Goal: Task Accomplishment & Management: Complete application form

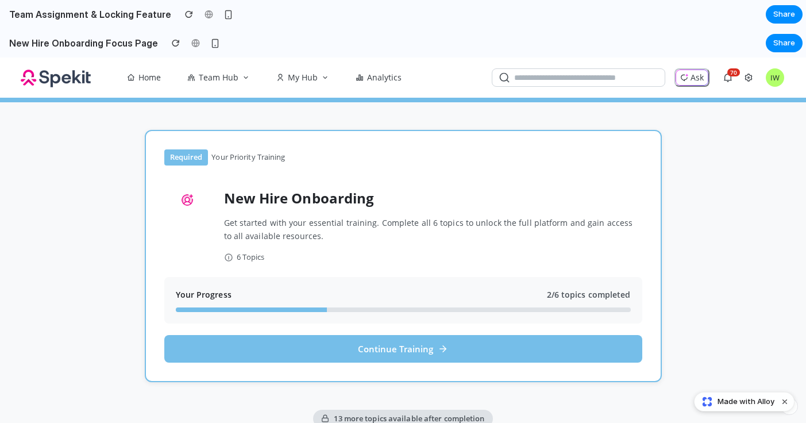
click at [128, 9] on h2 "Team Assignment & Locking Feature" at bounding box center [88, 14] width 167 height 14
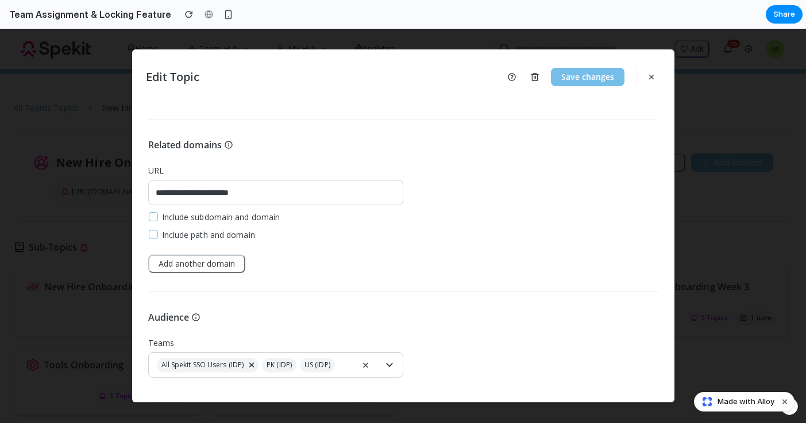
scroll to position [292, 0]
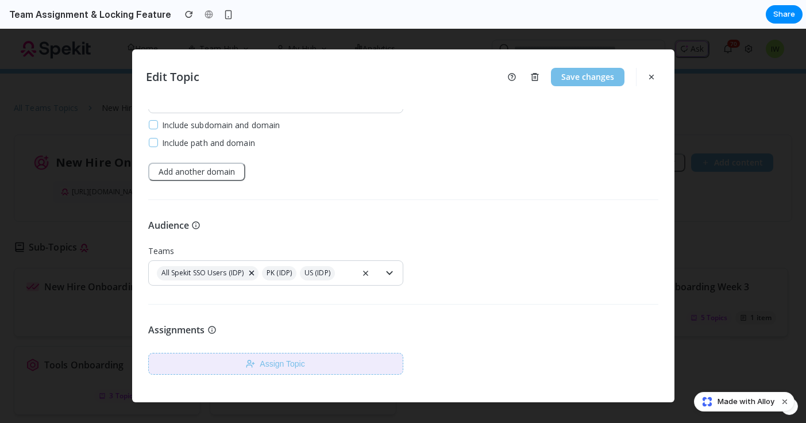
click at [270, 361] on button "Assign Topic" at bounding box center [275, 364] width 255 height 22
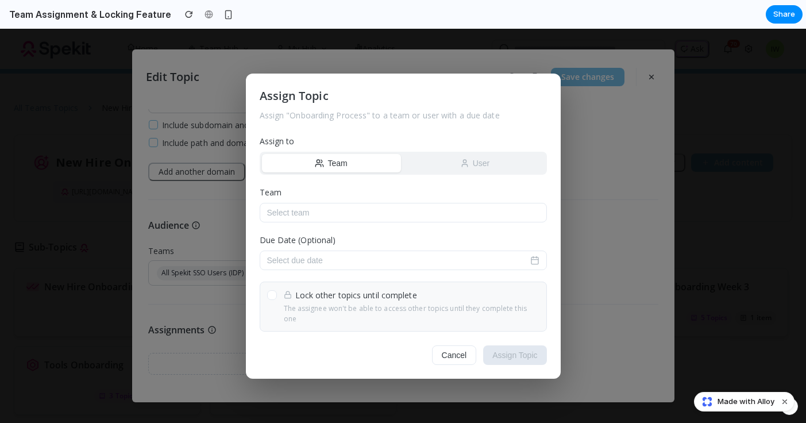
click at [446, 167] on button "User" at bounding box center [475, 163] width 139 height 18
click at [372, 219] on button "Select user" at bounding box center [403, 213] width 287 height 20
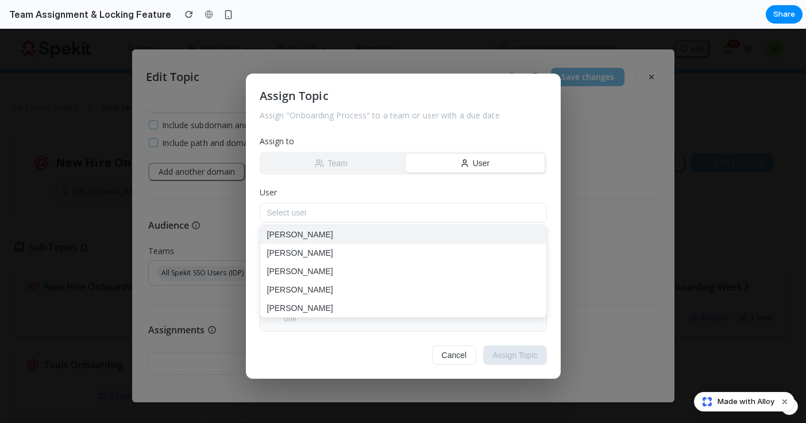
click at [365, 233] on button "Ron Swanson" at bounding box center [403, 234] width 286 height 18
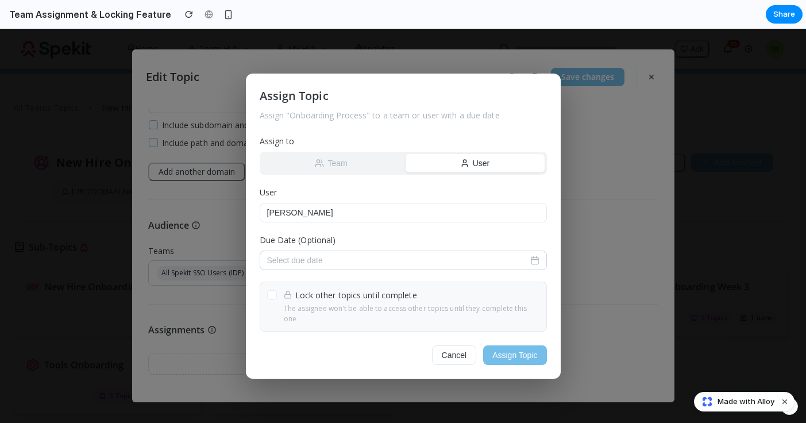
click at [367, 263] on button "Select due date" at bounding box center [403, 260] width 287 height 20
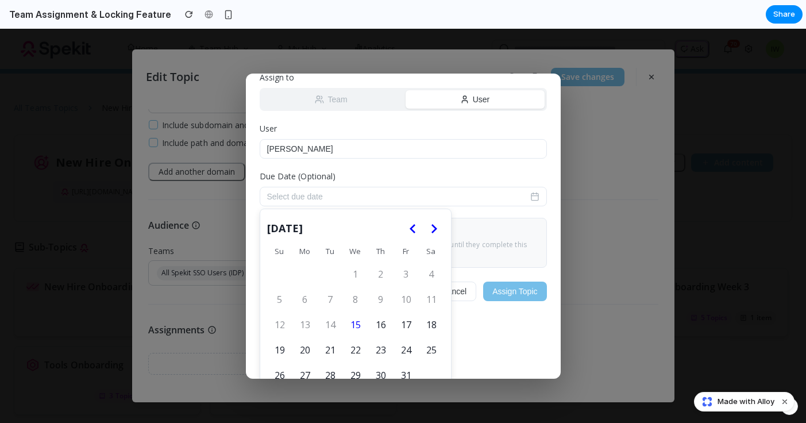
scroll to position [69, 0]
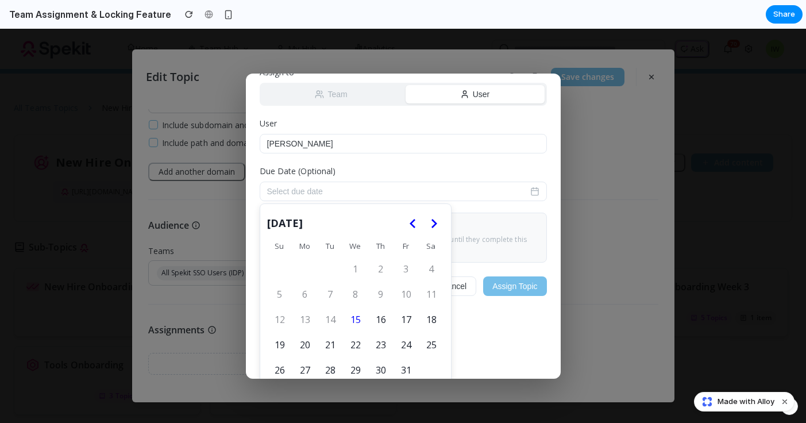
click at [438, 230] on icon "Go to the Next Month" at bounding box center [434, 224] width 14 height 14
click at [383, 273] on button "4" at bounding box center [381, 269] width 24 height 24
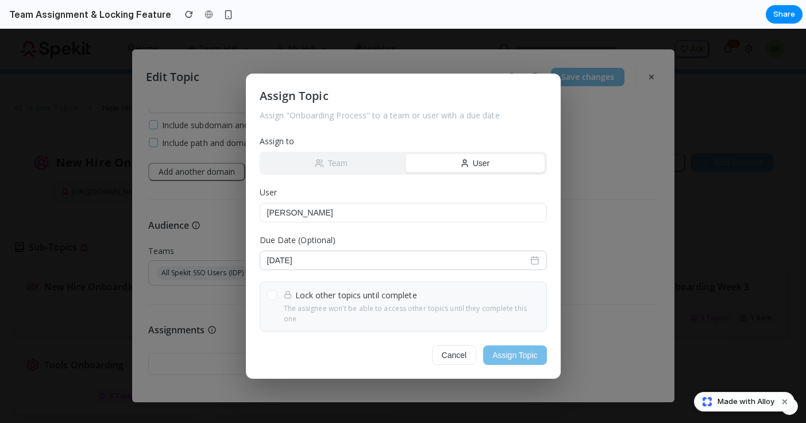
scroll to position [0, 0]
click at [270, 299] on div at bounding box center [271, 294] width 9 height 9
click at [518, 350] on button "Assign Topic" at bounding box center [514, 355] width 63 height 20
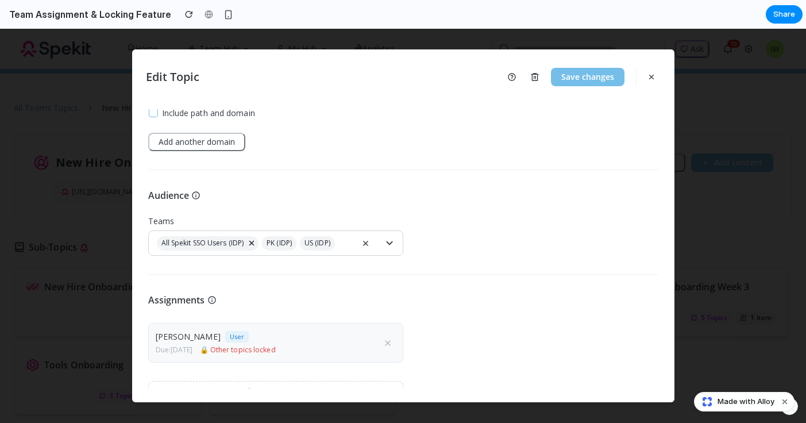
scroll to position [350, 0]
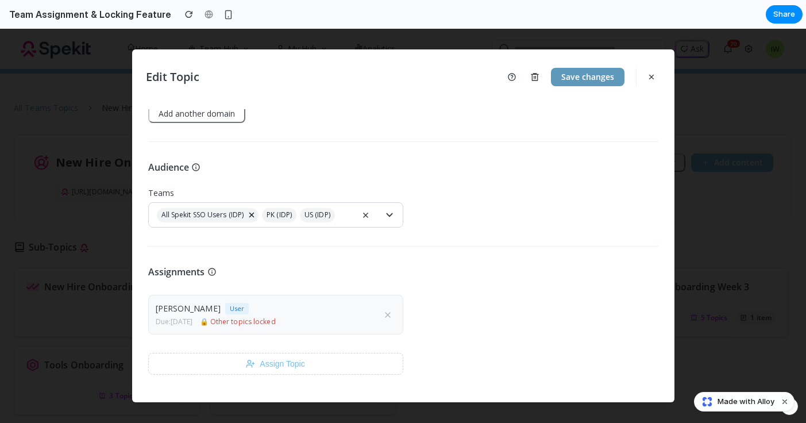
click at [571, 79] on button "Save changes" at bounding box center [588, 77] width 74 height 18
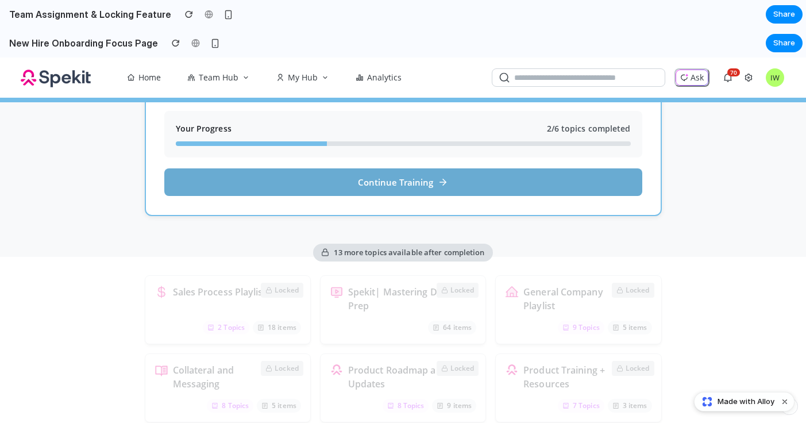
scroll to position [193, 0]
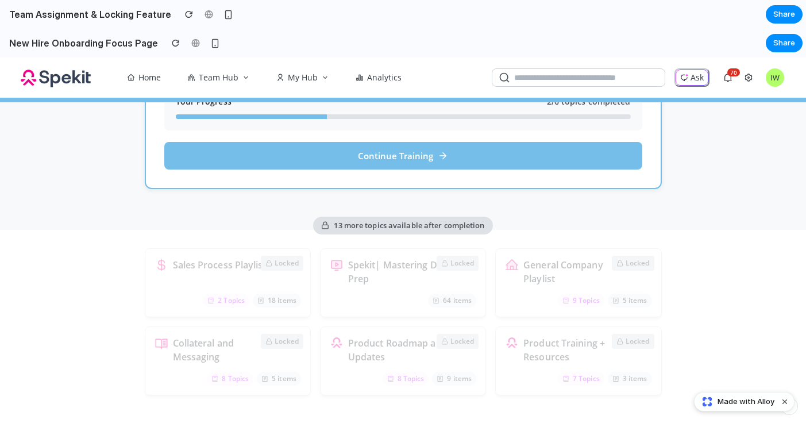
click at [410, 292] on div "Required Your Priority Training New Hire Onboarding Get started with your essen…" at bounding box center [403, 166] width 545 height 514
